Goal: Task Accomplishment & Management: Complete application form

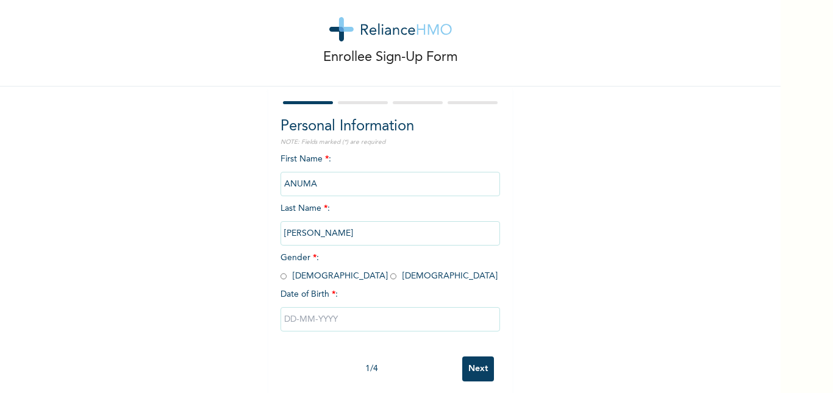
scroll to position [35, 0]
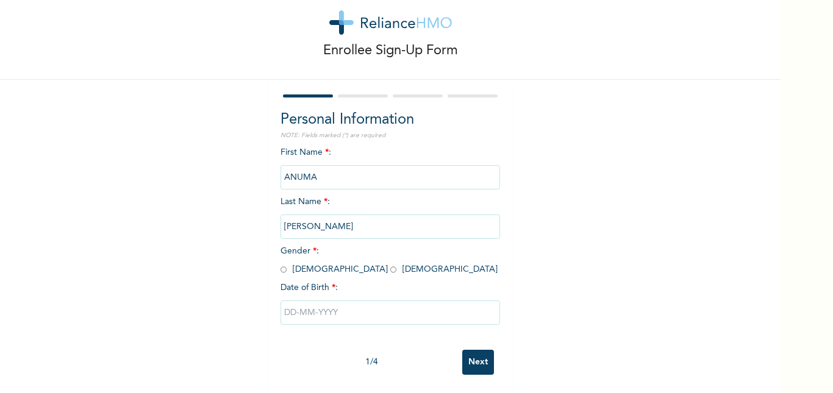
click at [280, 265] on input "radio" at bounding box center [283, 270] width 6 height 12
radio input "true"
click at [291, 301] on input "text" at bounding box center [390, 313] width 220 height 24
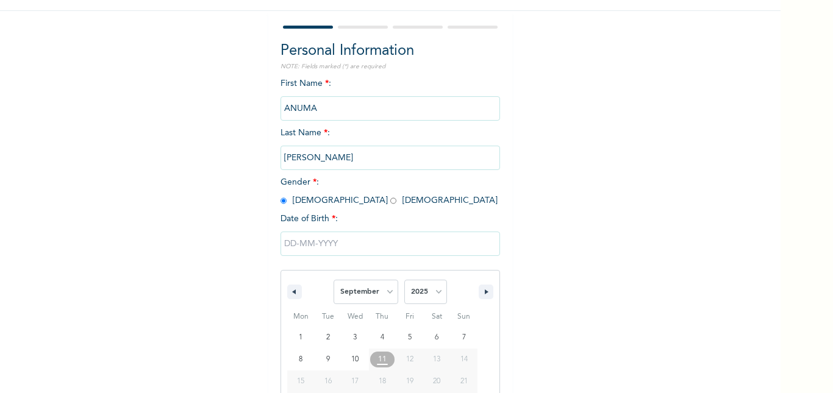
scroll to position [161, 0]
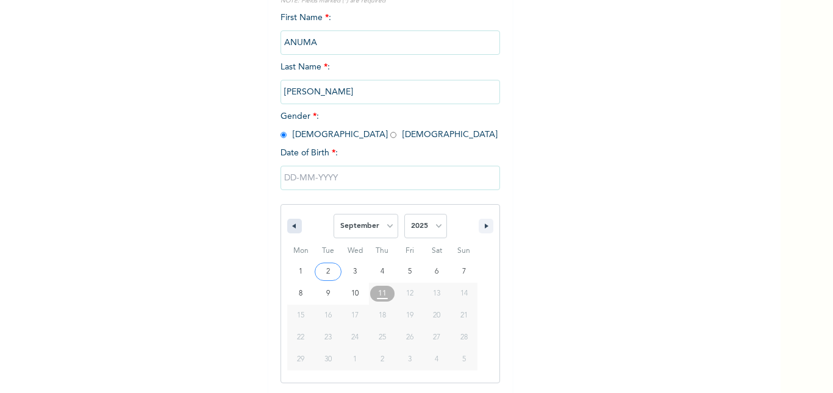
click at [292, 226] on button "button" at bounding box center [294, 226] width 15 height 15
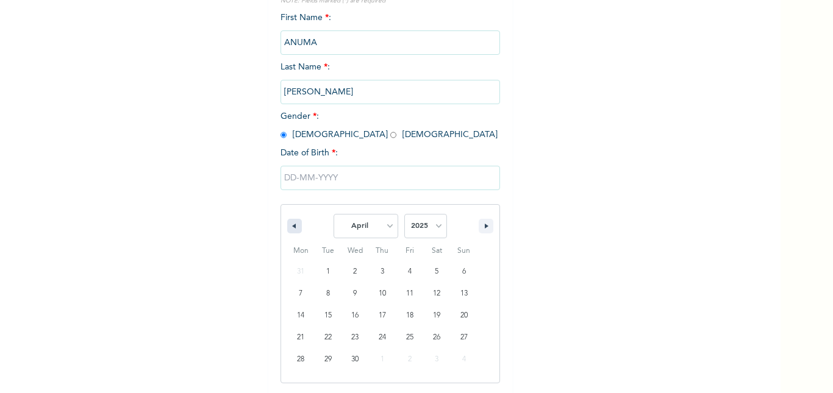
click at [292, 226] on button "button" at bounding box center [294, 226] width 15 height 15
click at [380, 229] on select "January February March April May June July August September October November De…" at bounding box center [366, 226] width 65 height 24
click at [334, 215] on select "January February March April May June July August September October November De…" at bounding box center [366, 226] width 65 height 24
select select "8"
click at [434, 227] on select "2025 2024 2023 2022 2021 2020 2019 2018 2017 2016 2015 2014 2013 2012 2011 2010…" at bounding box center [425, 226] width 43 height 24
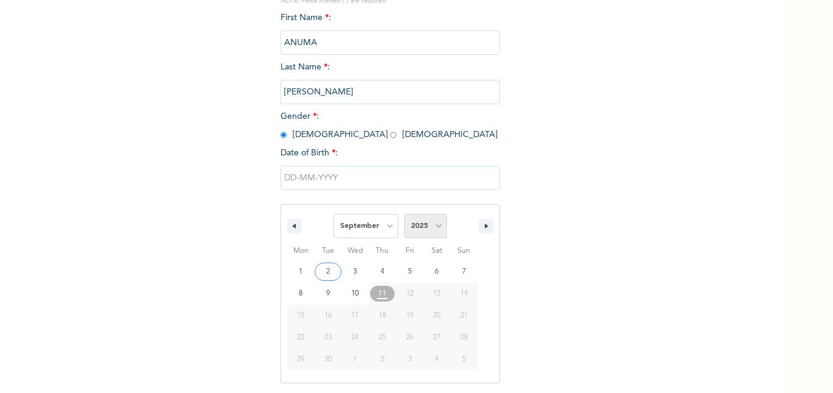
select select "1992"
click at [404, 215] on select "2025 2024 2023 2022 2021 2020 2019 2018 2017 2016 2015 2014 2013 2012 2011 2010…" at bounding box center [425, 226] width 43 height 24
click at [385, 227] on select "January February March April May June July August September October November De…" at bounding box center [366, 226] width 65 height 24
select select "11"
click at [334, 215] on select "January February March April May June July August September October November De…" at bounding box center [366, 226] width 65 height 24
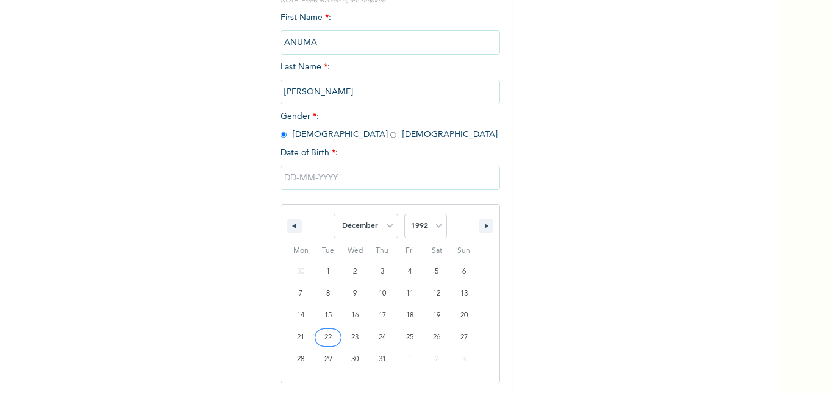
type input "[DATE]"
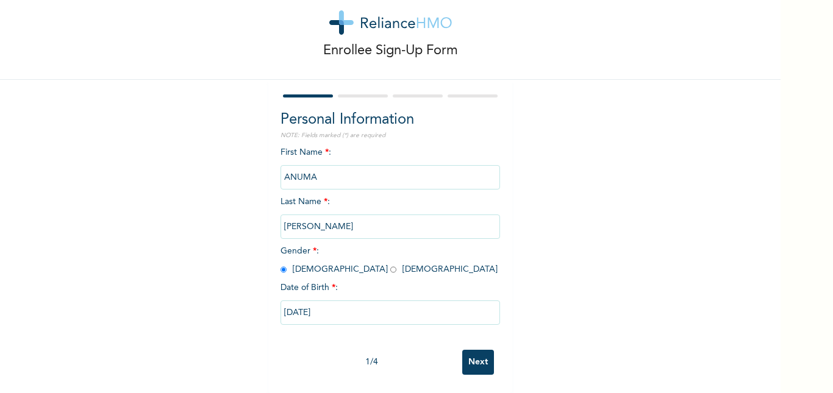
scroll to position [35, 0]
click at [479, 356] on input "Next" at bounding box center [478, 362] width 32 height 25
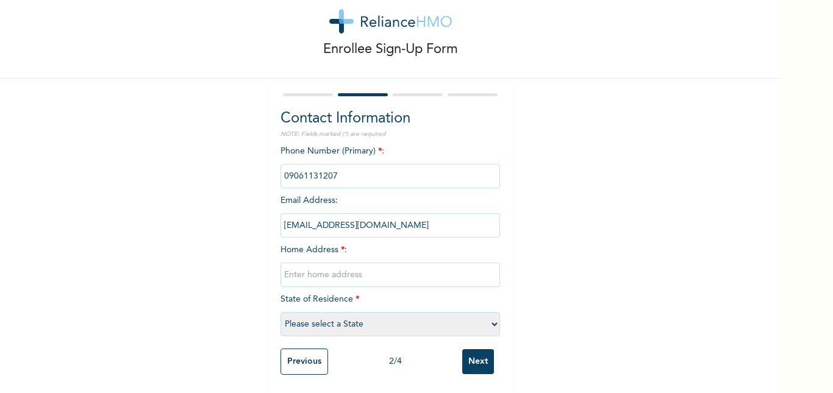
click at [346, 191] on div "Phone Number (Primary) * : Email Address : [EMAIL_ADDRESS][DOMAIN_NAME] Home Ad…" at bounding box center [390, 244] width 220 height 198
click at [326, 272] on input "text" at bounding box center [390, 275] width 220 height 24
type input "[STREET_ADDRESS]"
click at [384, 295] on div "Phone Number (Primary) * : Email Address : [EMAIL_ADDRESS][DOMAIN_NAME] Home Ad…" at bounding box center [390, 244] width 220 height 198
click at [337, 295] on span "State of Residence * Please select a State [PERSON_NAME] (FCT) [PERSON_NAME] Ib…" at bounding box center [390, 312] width 220 height 34
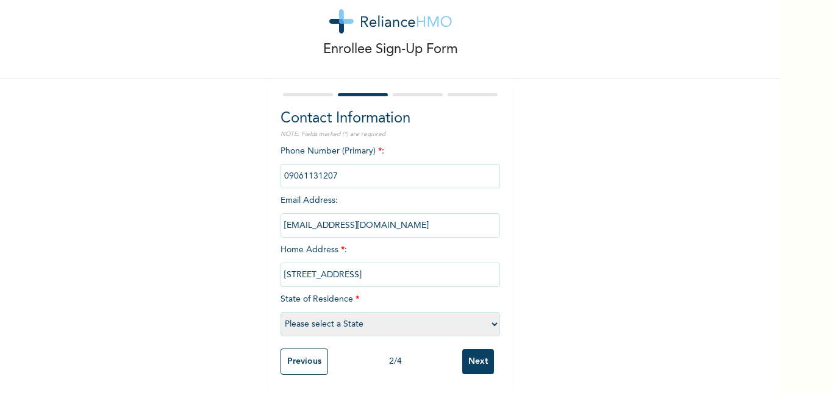
click at [328, 312] on select "Please select a State [PERSON_NAME] (FCT) [PERSON_NAME] Ibom [GEOGRAPHIC_DATA] …" at bounding box center [390, 324] width 220 height 24
select select "25"
click at [280, 312] on select "Please select a State [PERSON_NAME] (FCT) [PERSON_NAME] Ibom [GEOGRAPHIC_DATA] …" at bounding box center [390, 324] width 220 height 24
click at [479, 357] on input "Next" at bounding box center [478, 361] width 32 height 25
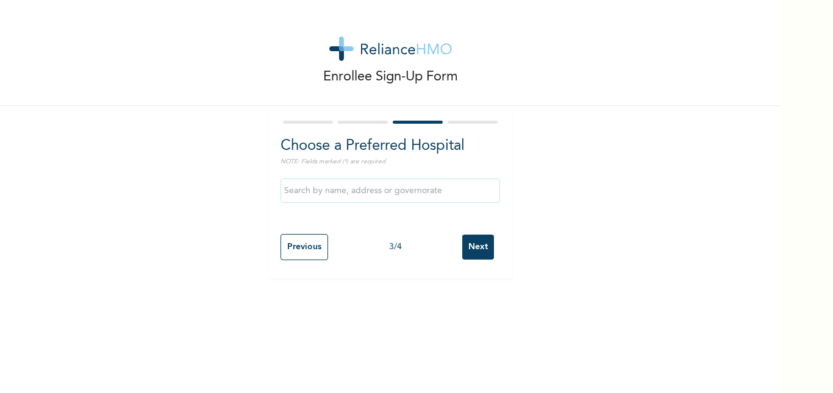
scroll to position [0, 0]
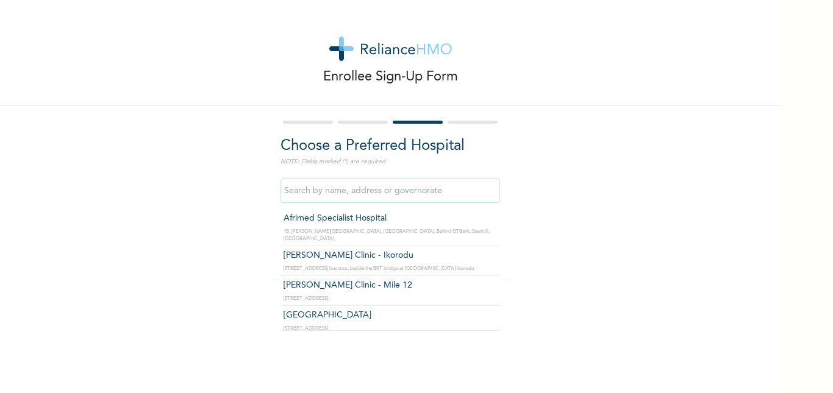
click at [425, 190] on input "text" at bounding box center [390, 191] width 220 height 24
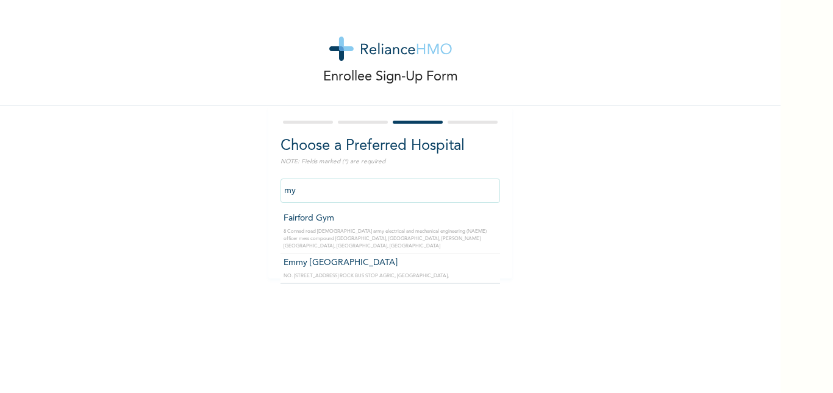
type input "m"
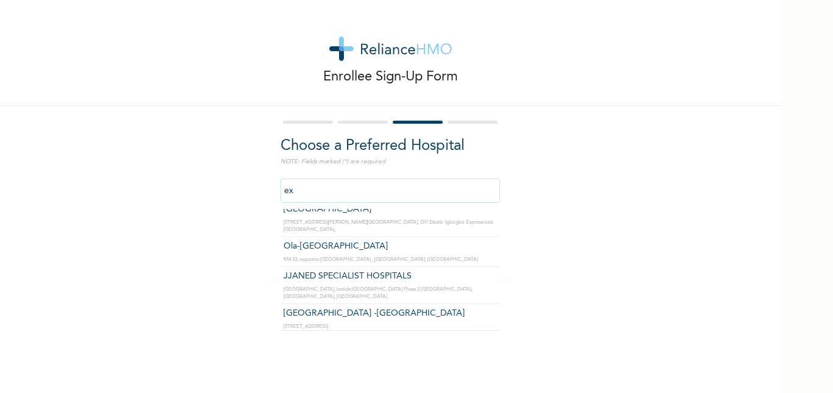
scroll to position [366, 0]
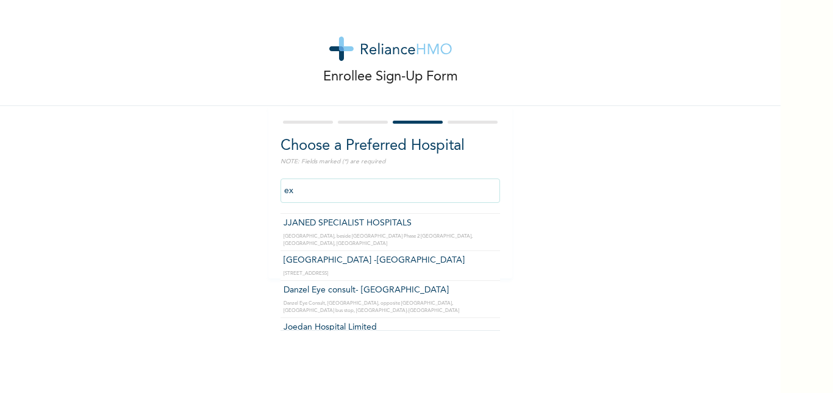
type input "e"
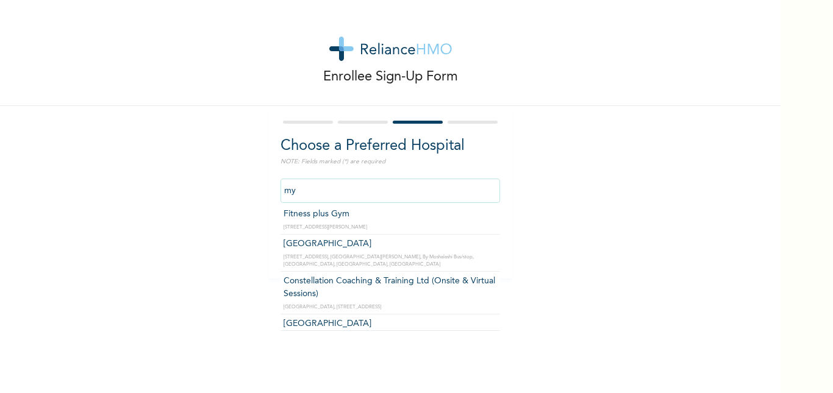
scroll to position [0, 0]
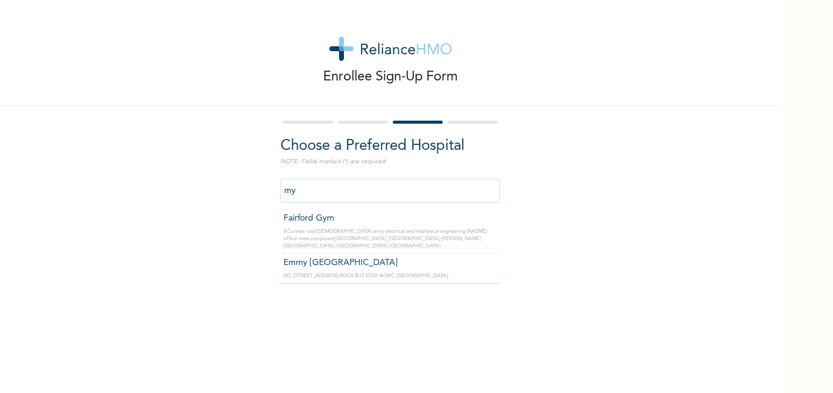
type input "m"
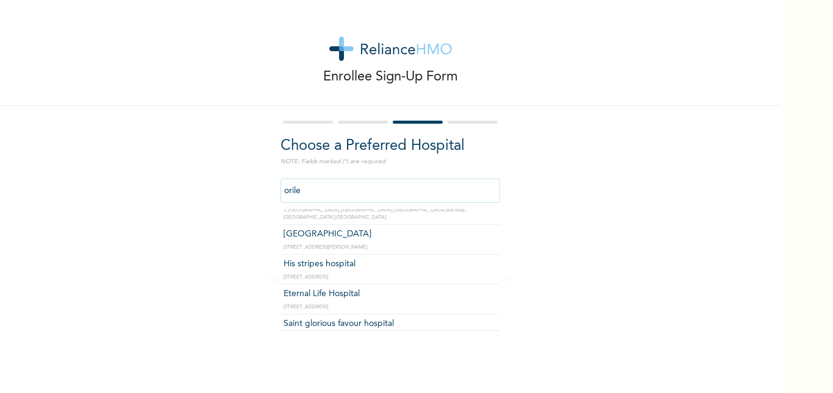
scroll to position [155, 0]
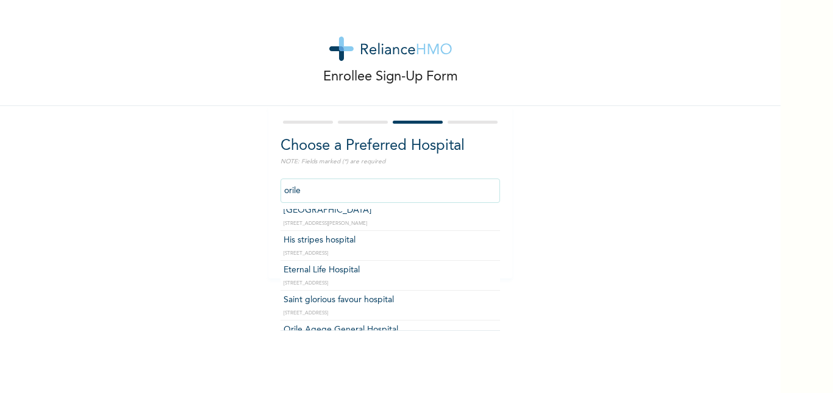
type input "Eternal Life Hospital"
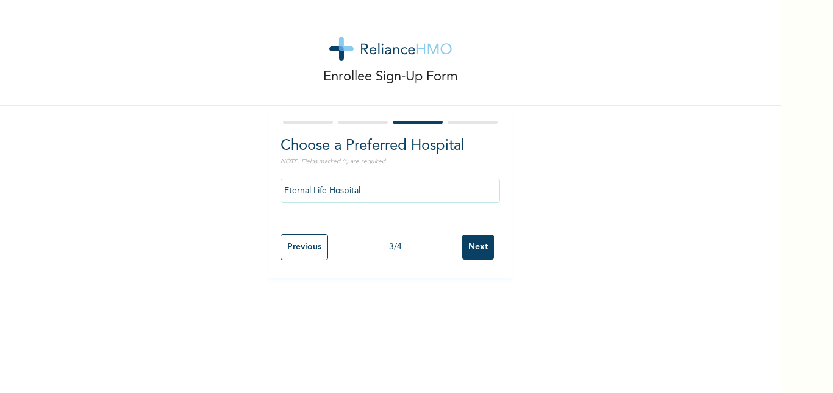
click at [480, 248] on input "Next" at bounding box center [478, 247] width 32 height 25
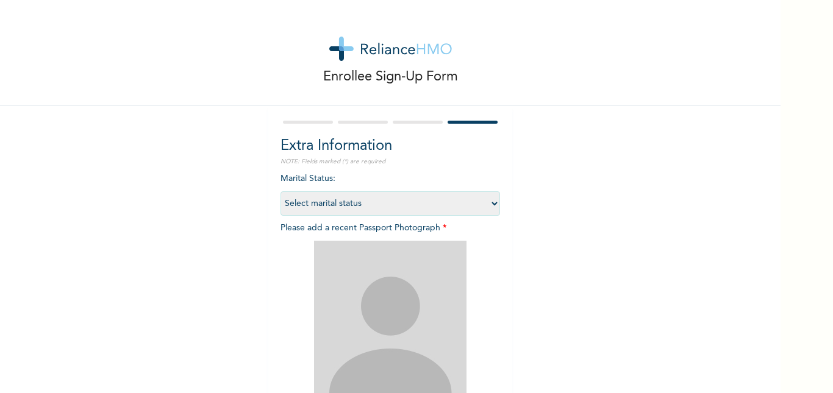
click at [482, 202] on select "Select marital status [DEMOGRAPHIC_DATA] Married [DEMOGRAPHIC_DATA] Widow/[DEMO…" at bounding box center [390, 203] width 220 height 24
select select "1"
click at [280, 191] on select "Select marital status [DEMOGRAPHIC_DATA] Married [DEMOGRAPHIC_DATA] Widow/[DEMO…" at bounding box center [390, 203] width 220 height 24
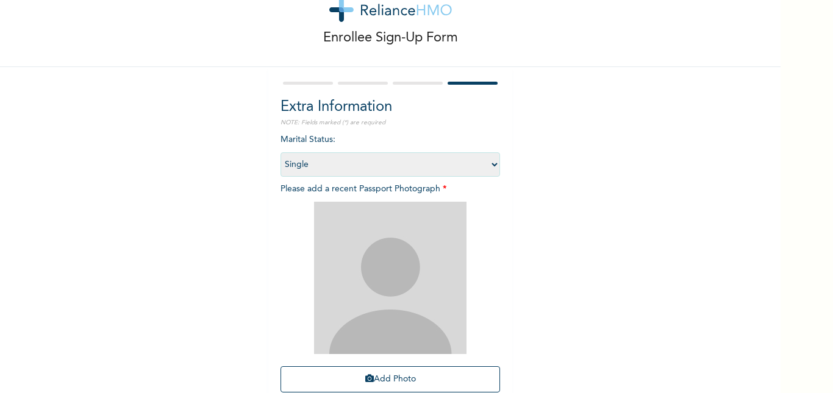
scroll to position [141, 0]
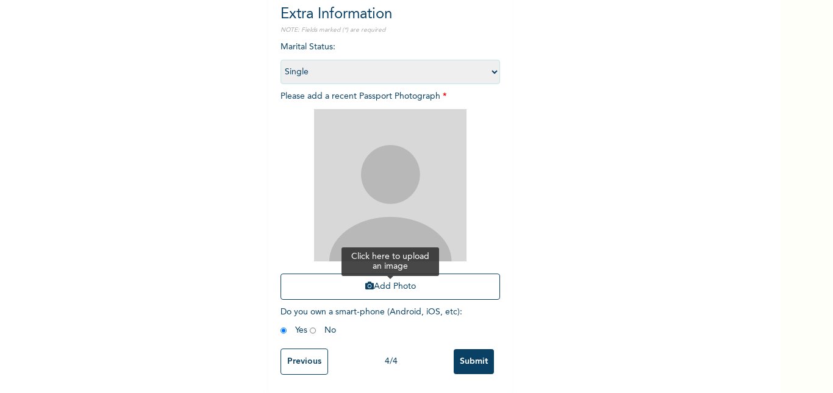
click at [379, 278] on button "Add Photo" at bounding box center [390, 287] width 220 height 26
